Goal: Navigation & Orientation: Find specific page/section

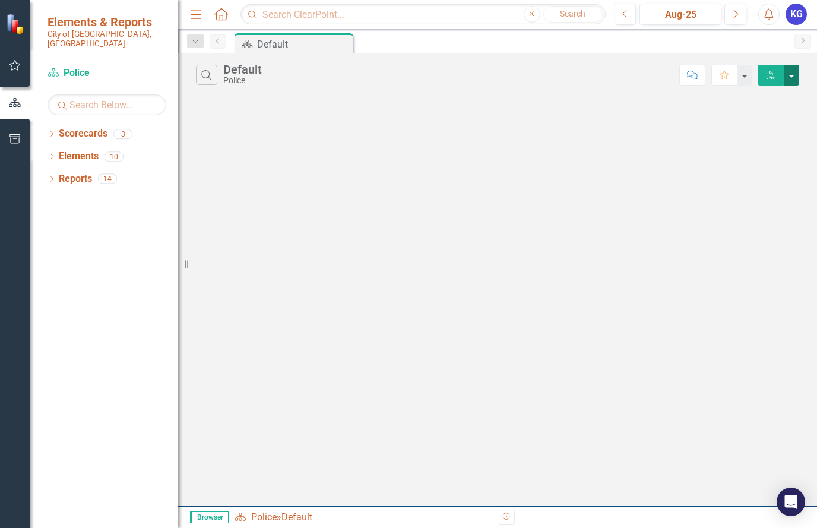
click at [792, 78] on button "button" at bounding box center [790, 75] width 15 height 21
click at [82, 127] on link "Scorecards" at bounding box center [83, 134] width 49 height 14
click at [85, 150] on link "Elements" at bounding box center [79, 157] width 40 height 14
click at [53, 154] on icon "Dropdown" at bounding box center [51, 157] width 8 height 7
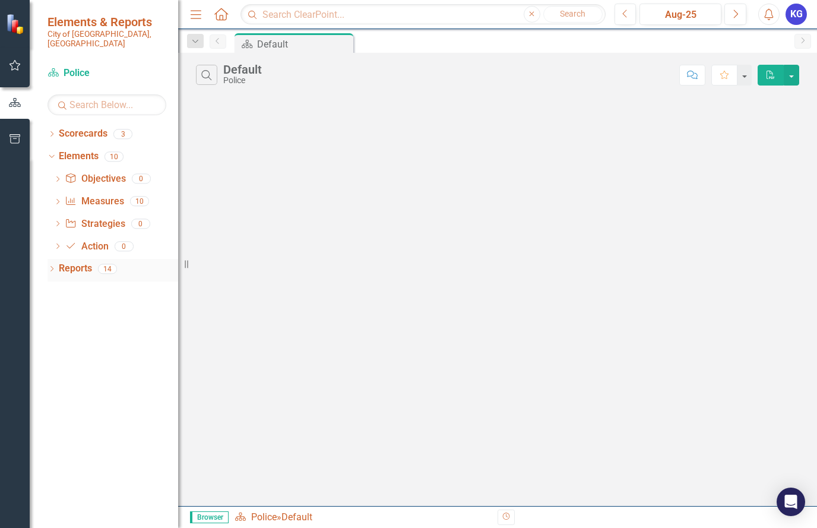
click at [52, 266] on icon "Dropdown" at bounding box center [51, 269] width 8 height 7
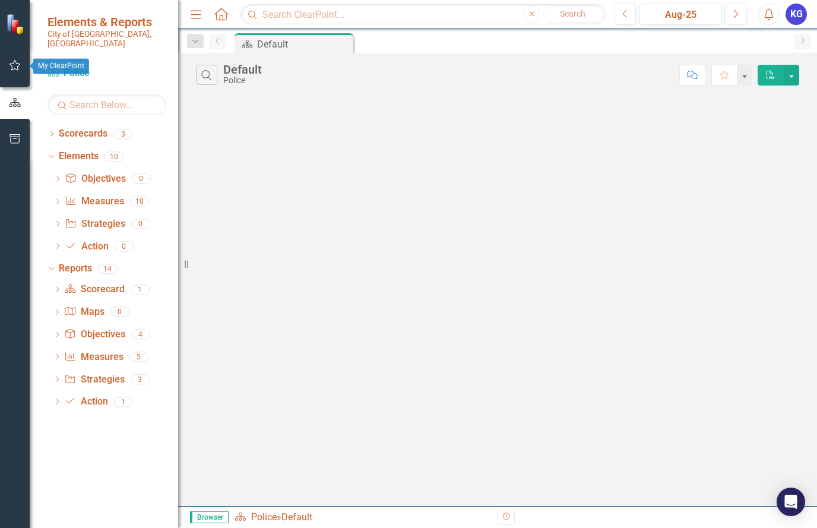
click at [14, 67] on icon "button" at bounding box center [15, 65] width 12 height 9
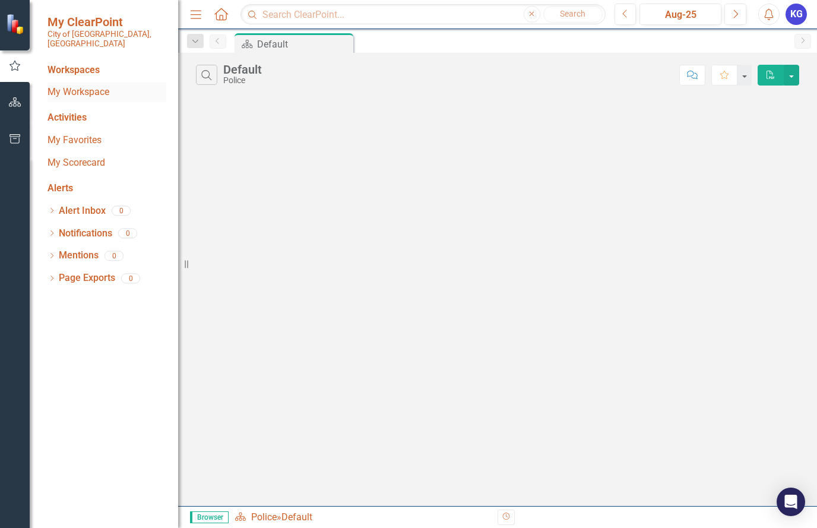
click at [80, 85] on link "My Workspace" at bounding box center [106, 92] width 119 height 14
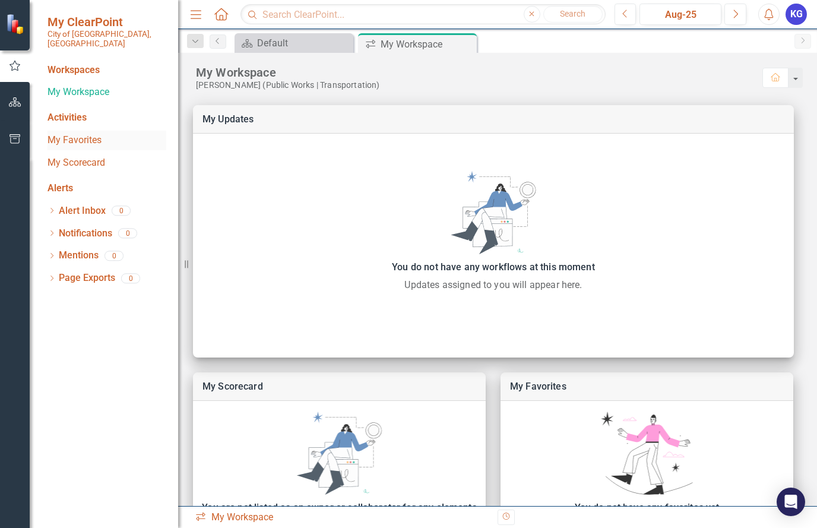
click at [83, 134] on link "My Favorites" at bounding box center [106, 141] width 119 height 14
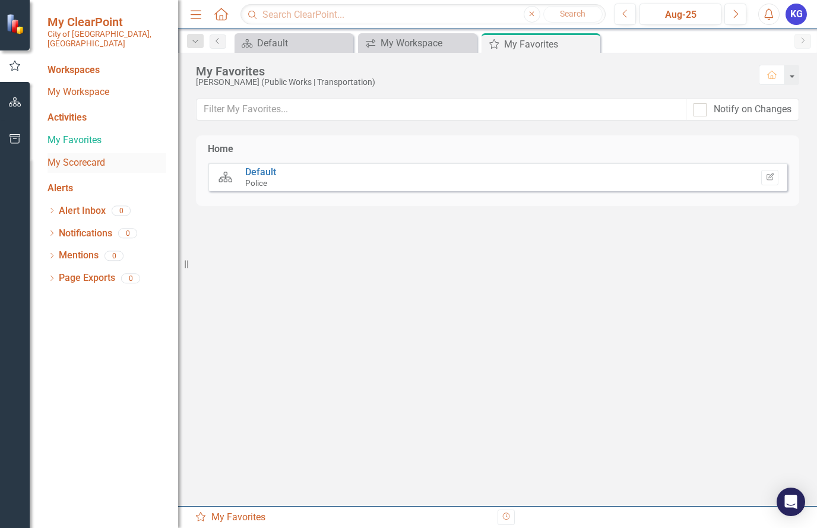
click at [74, 156] on link "My Scorecard" at bounding box center [106, 163] width 119 height 14
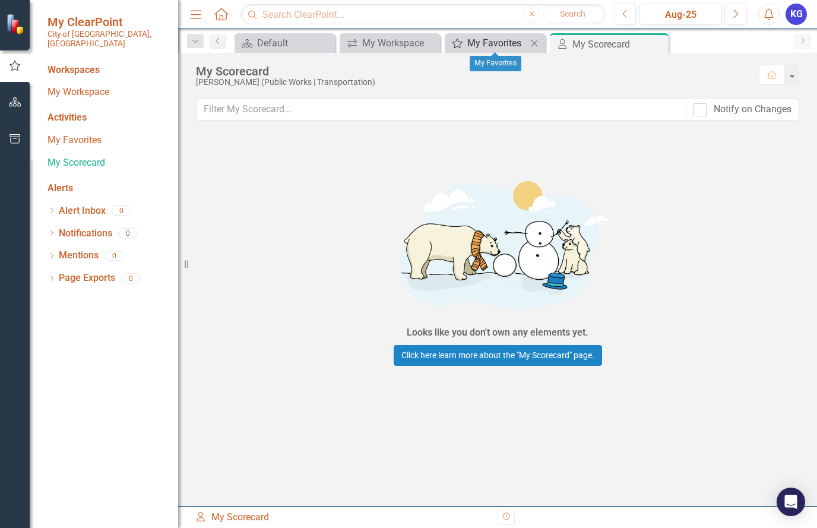
click at [494, 45] on div "My Favorites" at bounding box center [497, 43] width 60 height 15
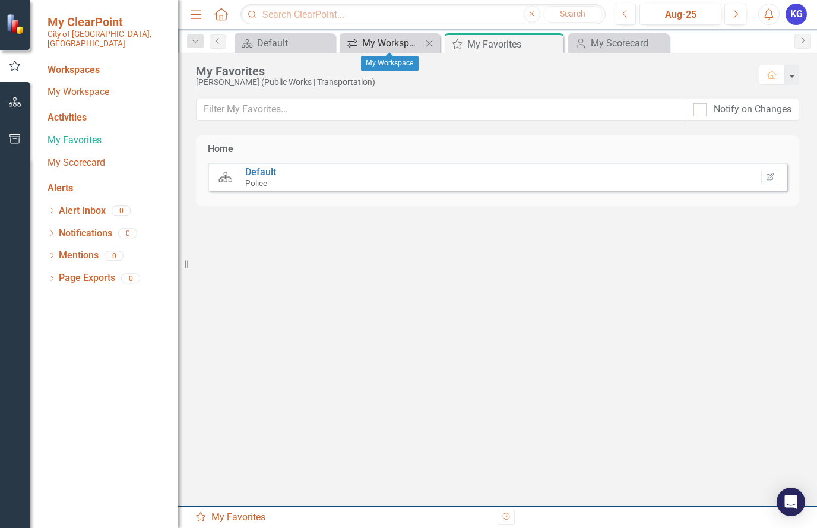
click at [383, 43] on div "My Workspace" at bounding box center [392, 43] width 60 height 15
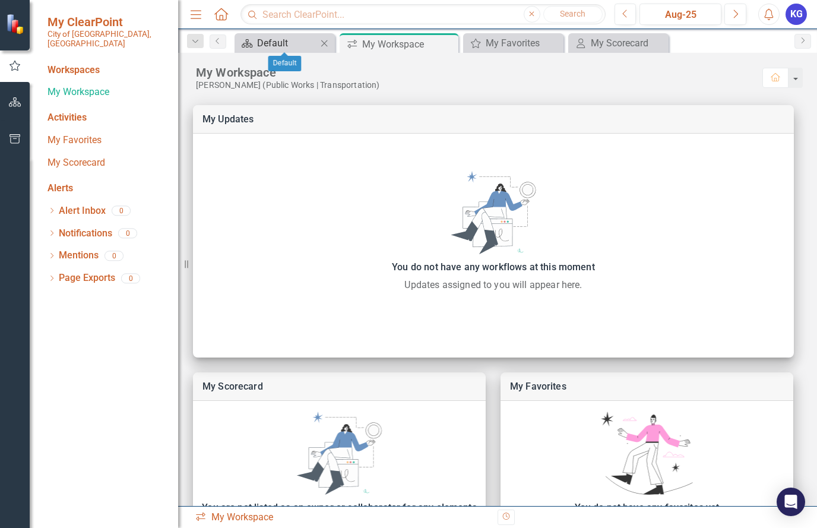
click at [274, 43] on div "Default" at bounding box center [287, 43] width 60 height 15
